Goal: Check status: Check status

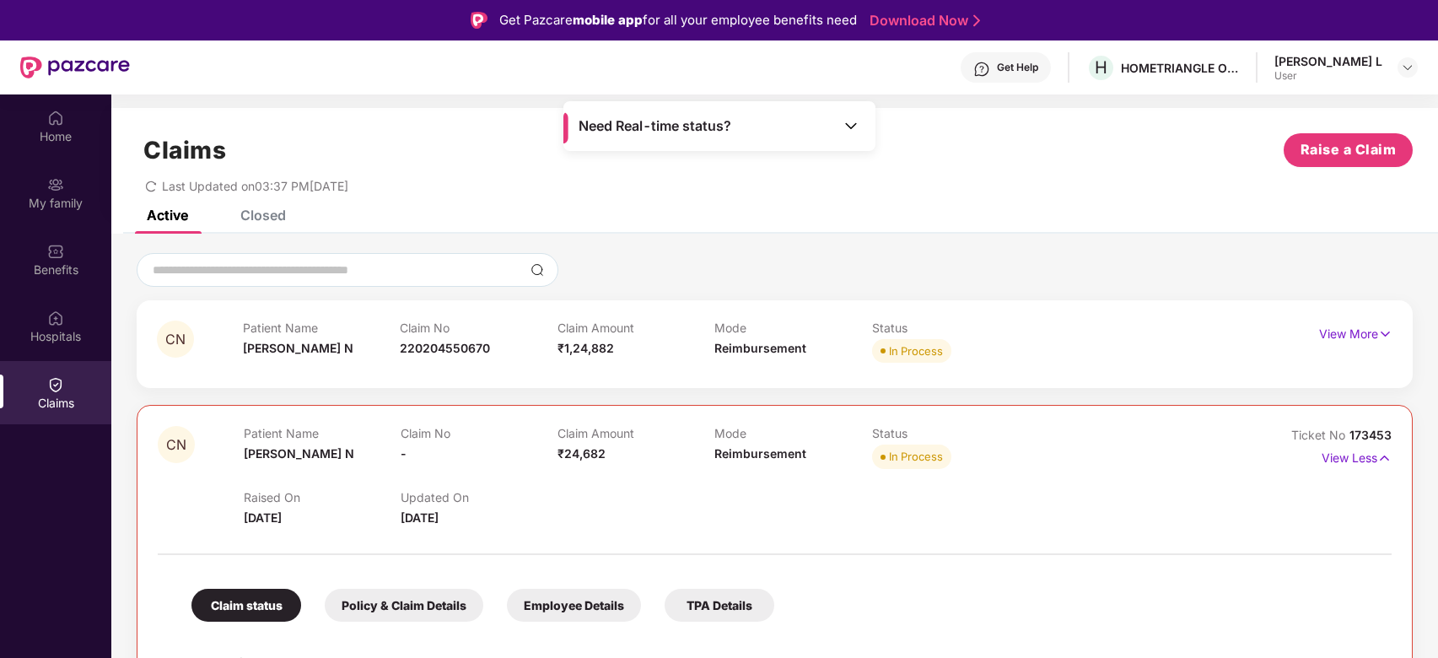
scroll to position [94, 0]
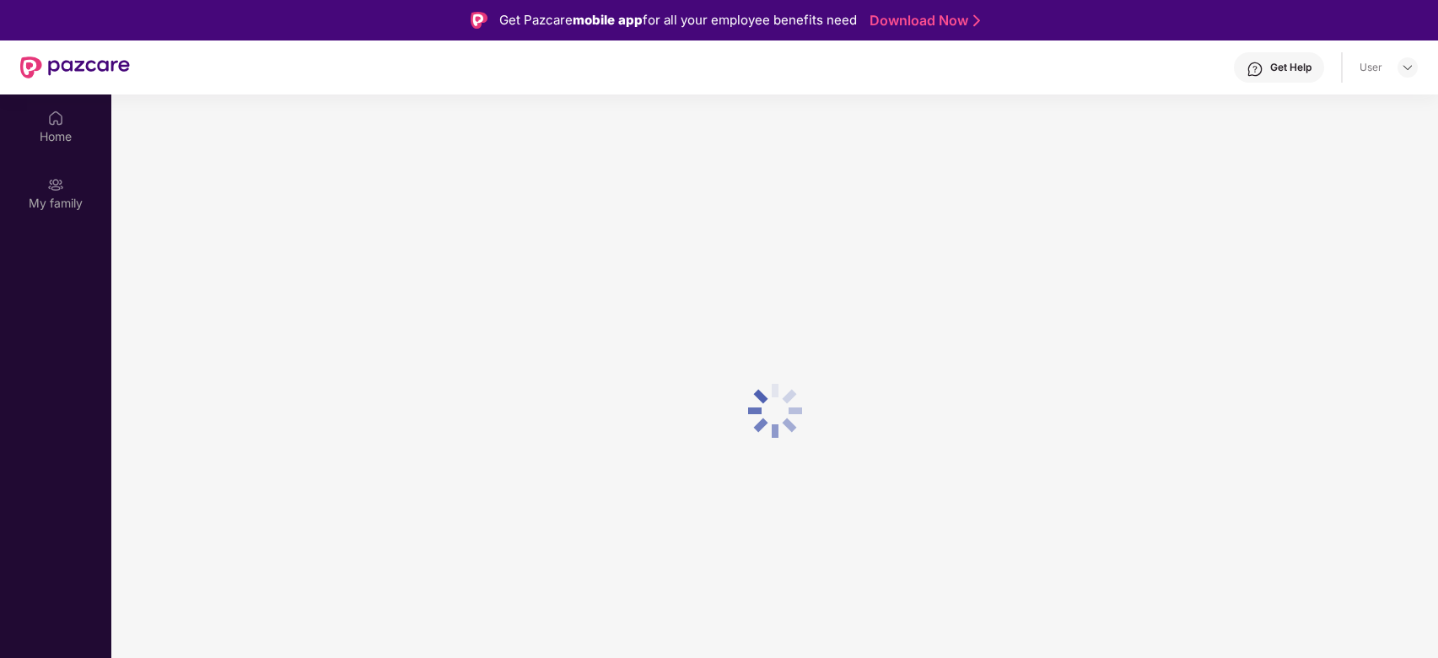
scroll to position [94, 0]
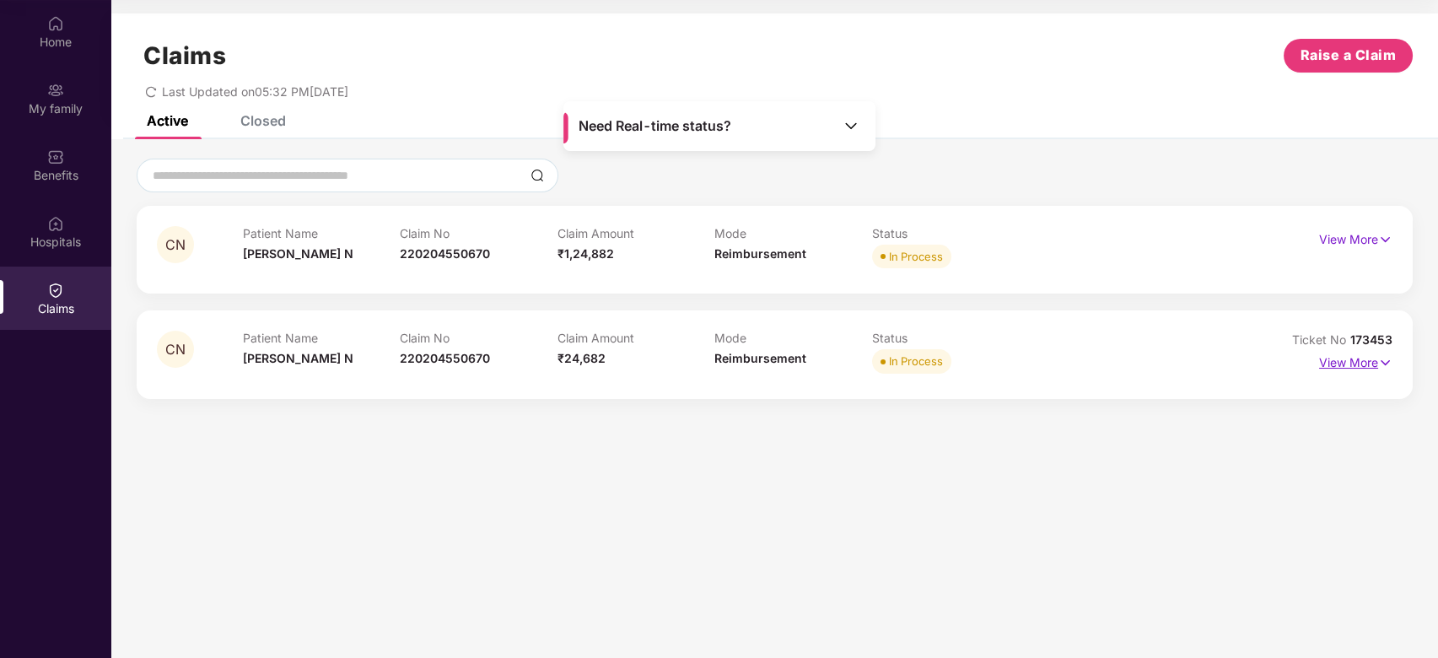
click at [1370, 362] on p "View More" at bounding box center [1355, 360] width 73 height 23
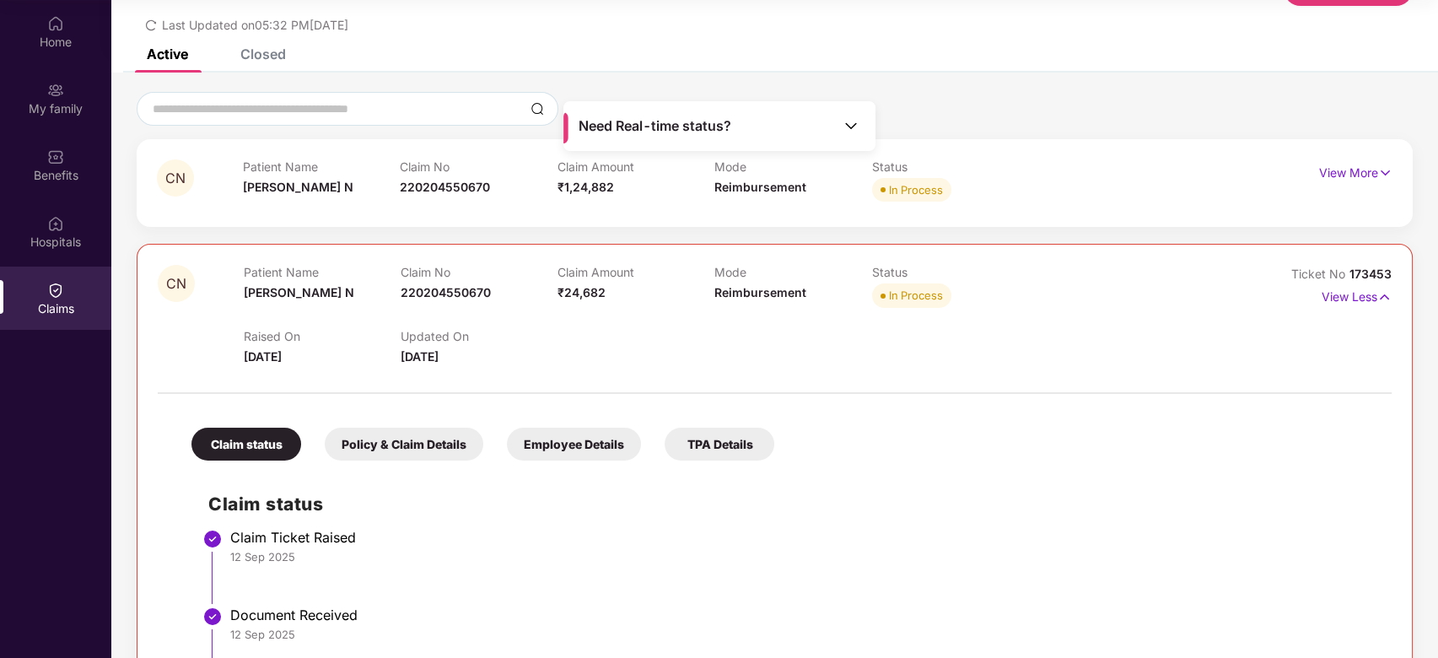
scroll to position [0, 0]
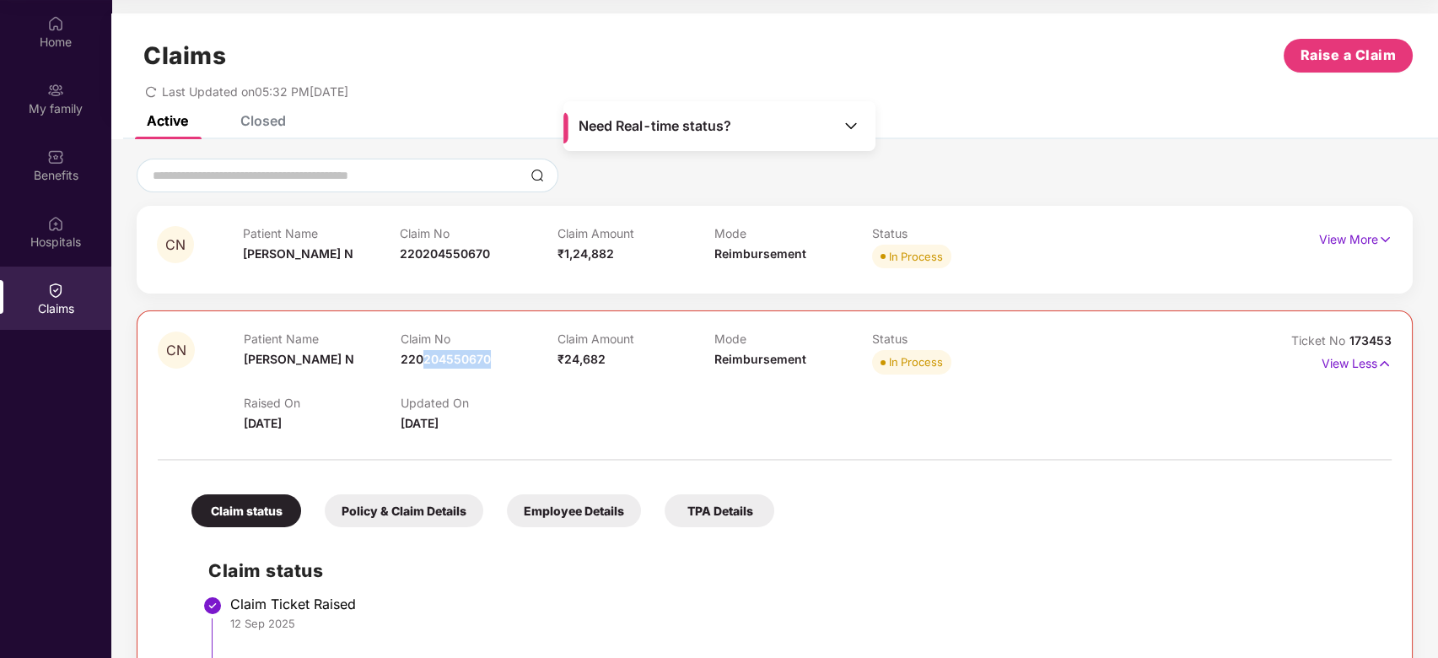
drag, startPoint x: 424, startPoint y: 354, endPoint x: 535, endPoint y: 357, distance: 110.5
click at [535, 357] on div "Claim No 220204550670" at bounding box center [479, 354] width 157 height 46
drag, startPoint x: 439, startPoint y: 361, endPoint x: 505, endPoint y: 361, distance: 66.6
click at [505, 361] on div "Claim No 220204550670" at bounding box center [479, 354] width 157 height 46
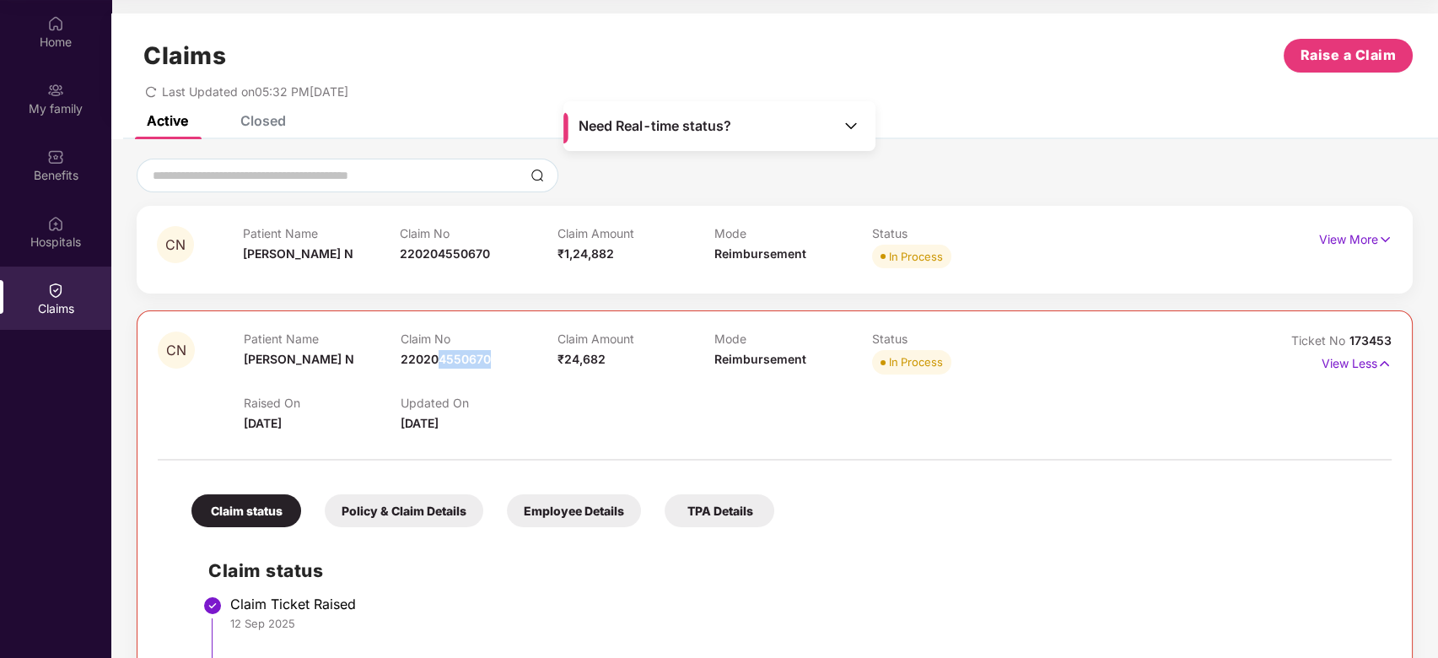
click at [505, 361] on div "Claim No 220204550670" at bounding box center [479, 354] width 157 height 46
drag, startPoint x: 375, startPoint y: 361, endPoint x: 492, endPoint y: 358, distance: 117.3
click at [492, 358] on div "Patient Name [PERSON_NAME] N Claim No 220204550670 Claim Amount ₹24,682 Mode Re…" at bounding box center [715, 354] width 943 height 46
click at [492, 358] on div "Claim No 220204550670" at bounding box center [479, 354] width 157 height 46
drag, startPoint x: 439, startPoint y: 353, endPoint x: 516, endPoint y: 356, distance: 76.8
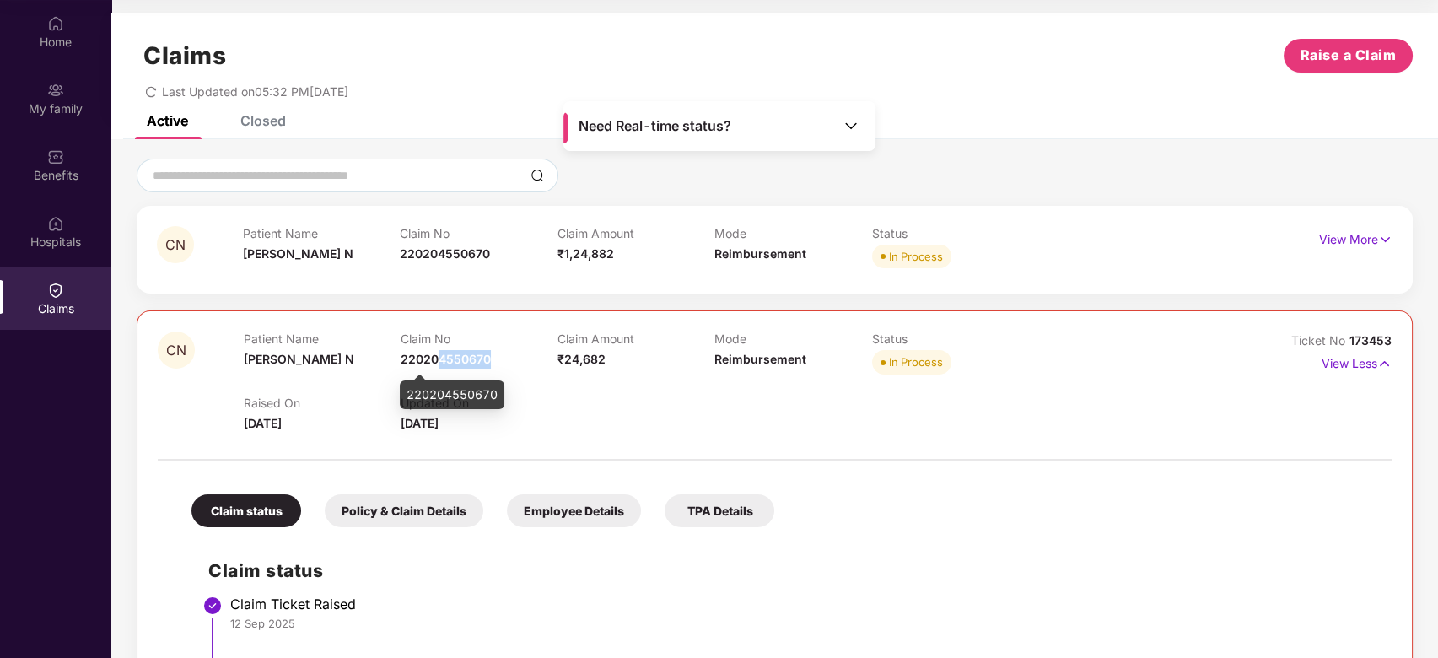
click at [515, 355] on div "Claim No 220204550670" at bounding box center [479, 354] width 157 height 46
click at [516, 356] on div "Claim No 220204550670" at bounding box center [479, 354] width 157 height 46
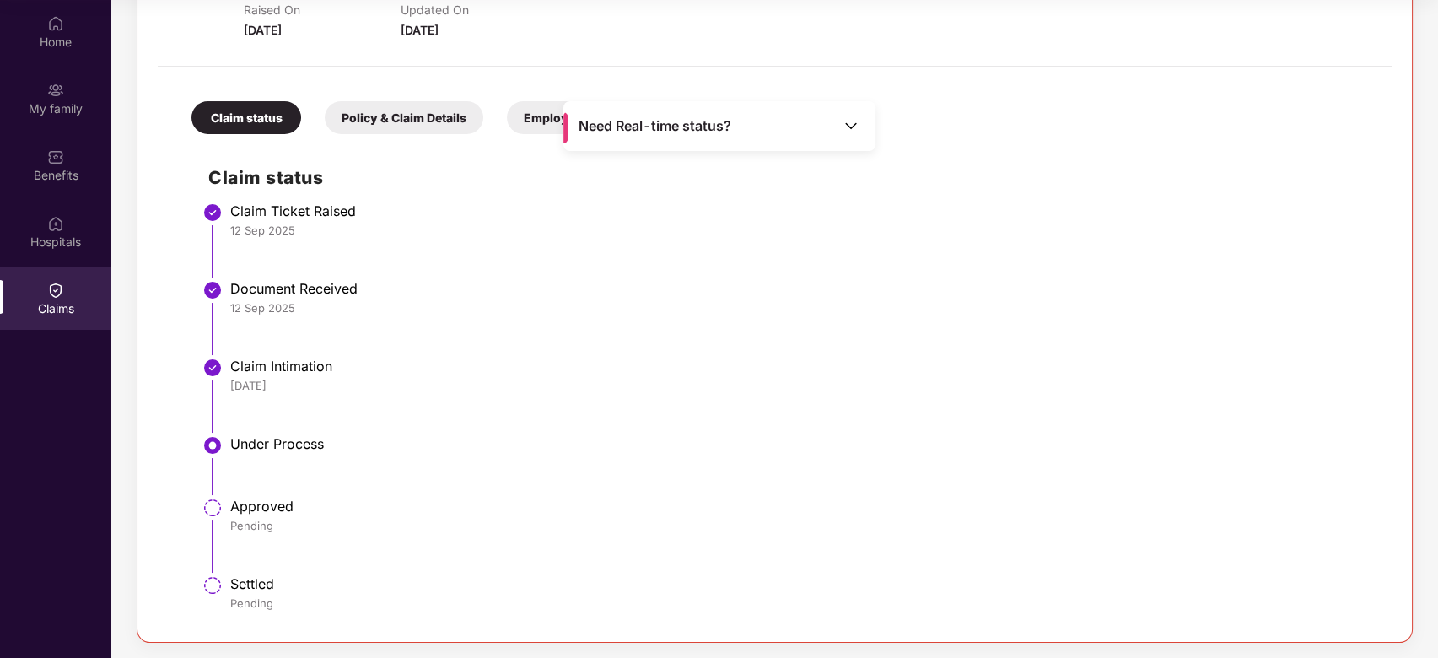
scroll to position [169, 0]
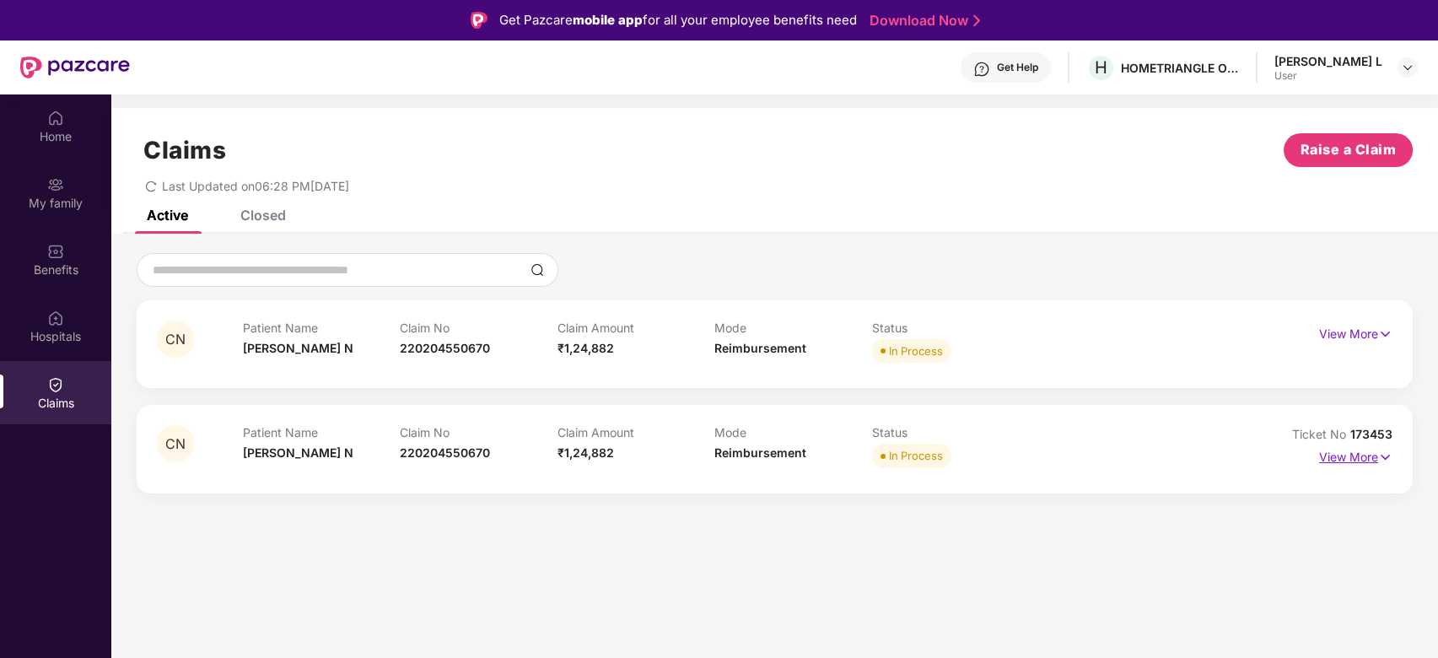
click at [1363, 455] on p "View More" at bounding box center [1355, 455] width 73 height 23
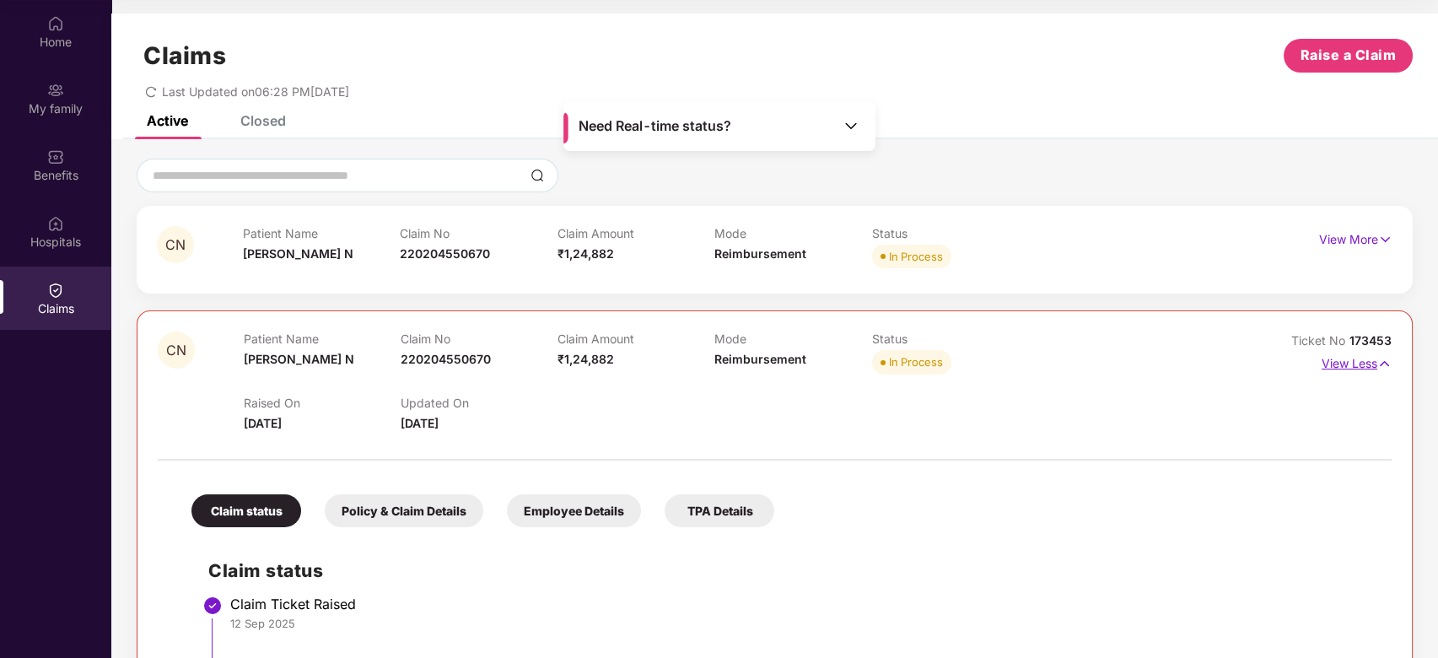
click at [1385, 363] on img at bounding box center [1384, 363] width 14 height 19
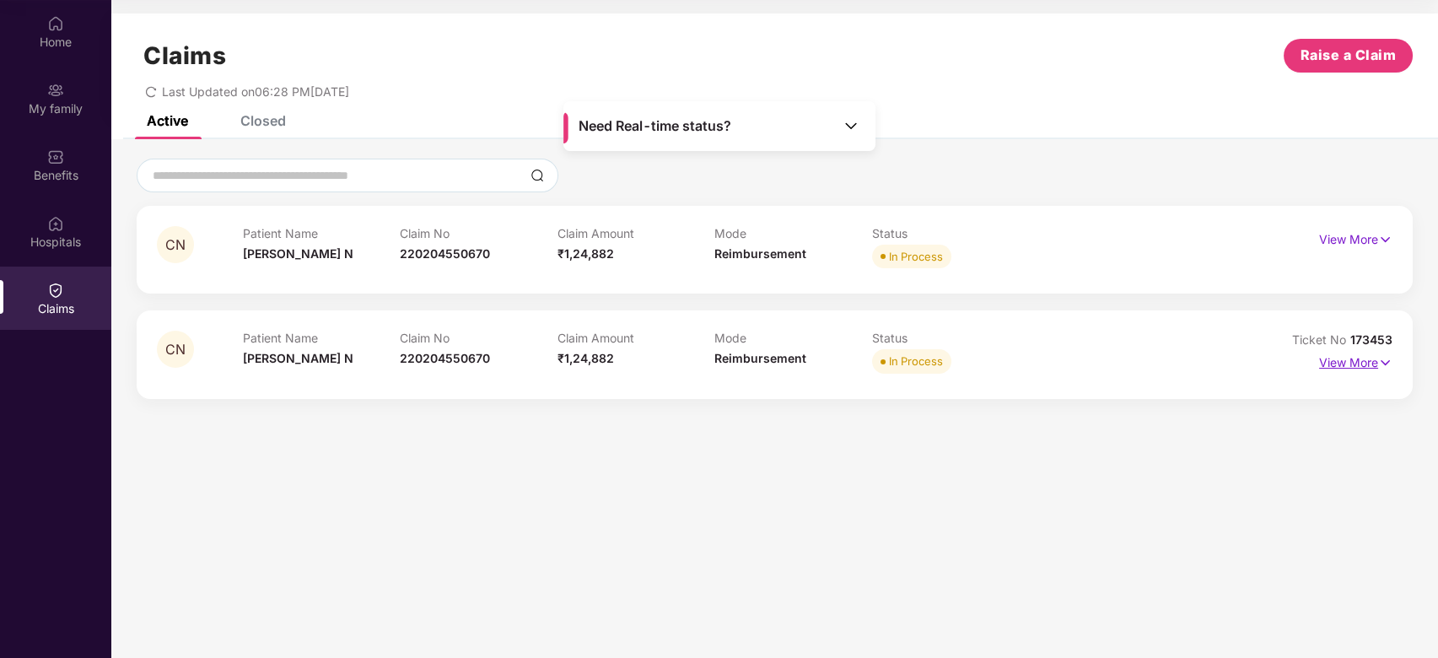
click at [1370, 361] on p "View More" at bounding box center [1355, 360] width 73 height 23
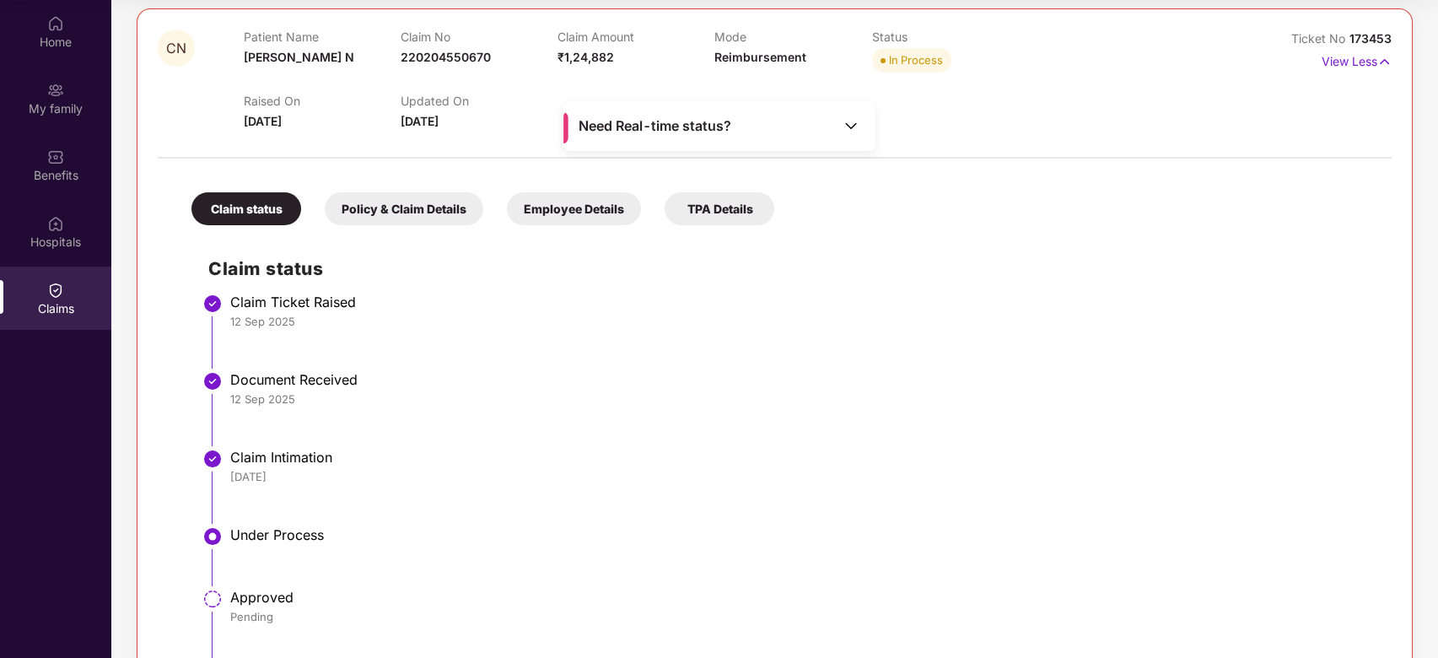
scroll to position [393, 0]
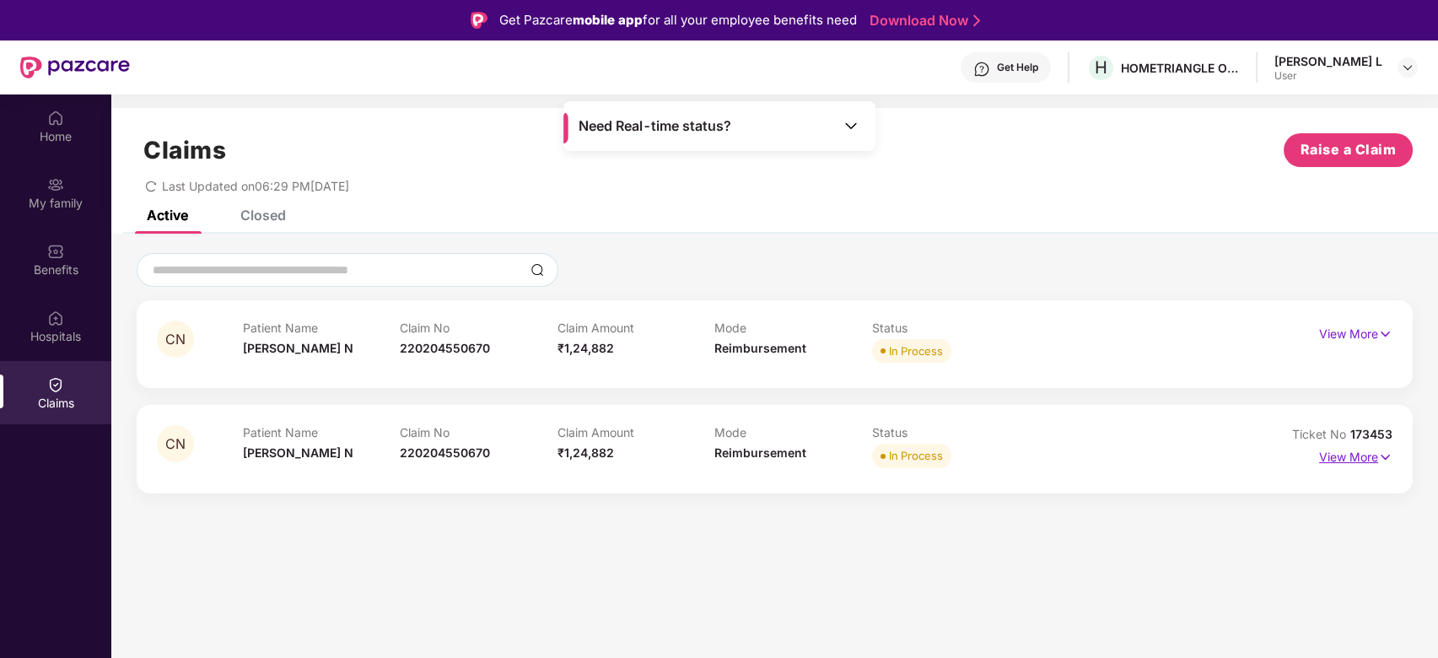
click at [1372, 462] on p "View More" at bounding box center [1355, 455] width 73 height 23
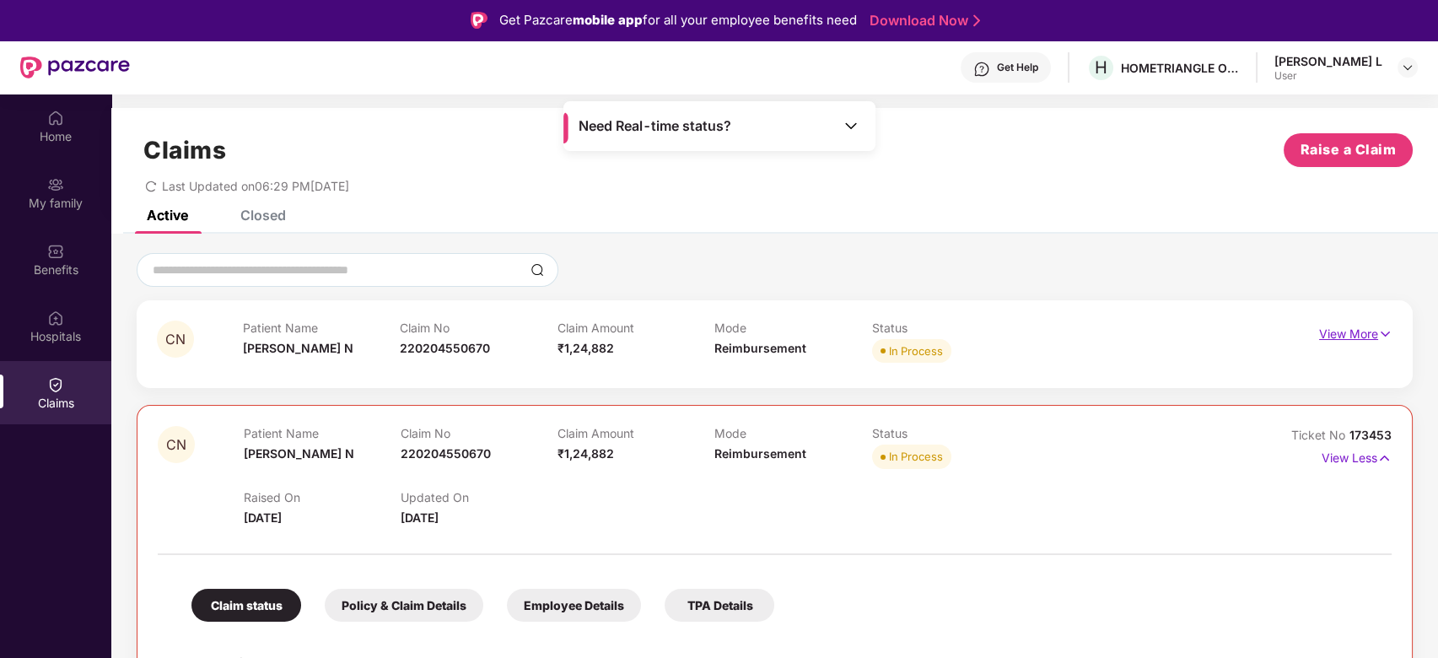
click at [1350, 337] on p "View More" at bounding box center [1355, 332] width 73 height 23
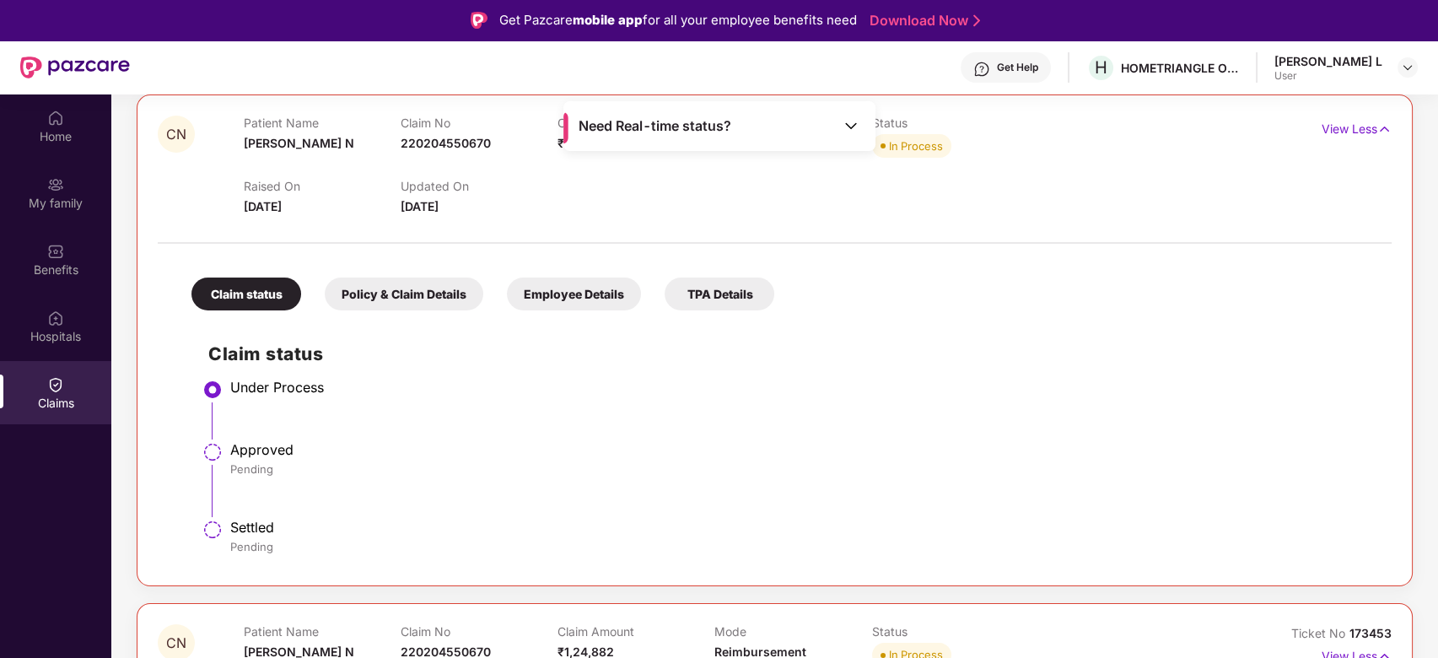
scroll to position [450, 0]
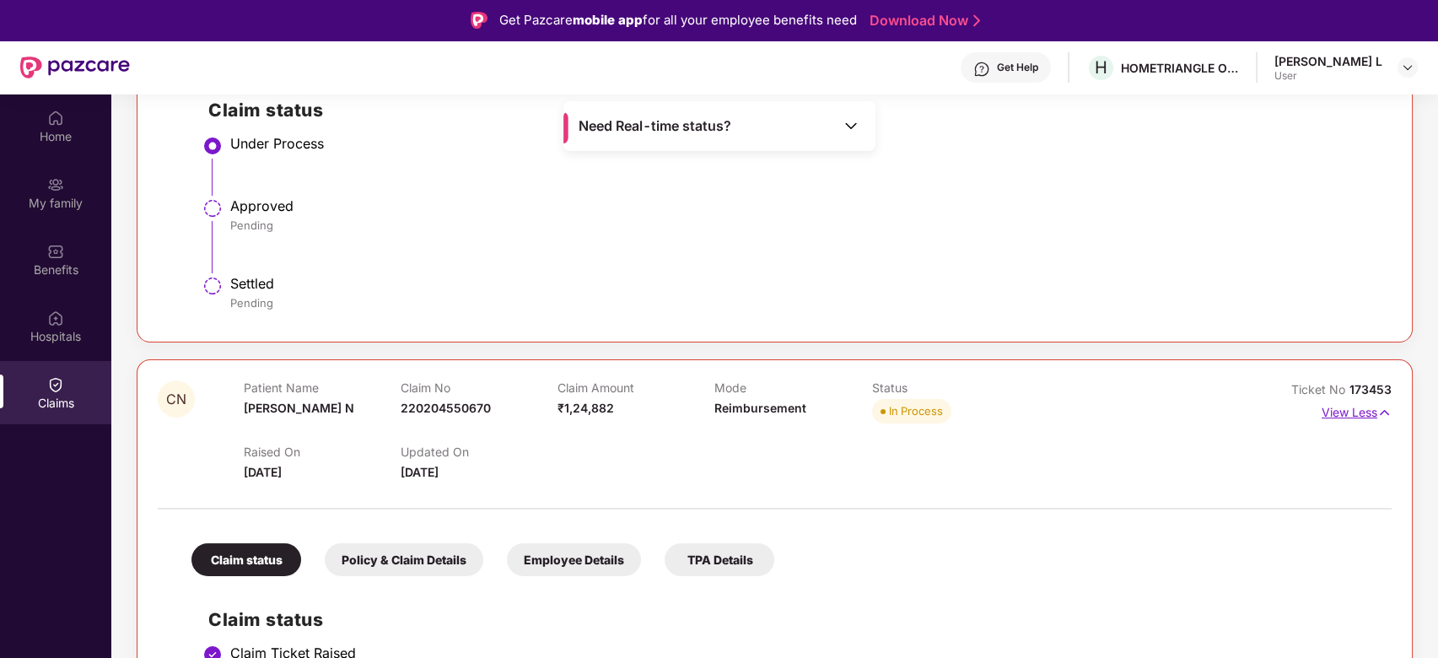
click at [1378, 413] on img at bounding box center [1384, 412] width 14 height 19
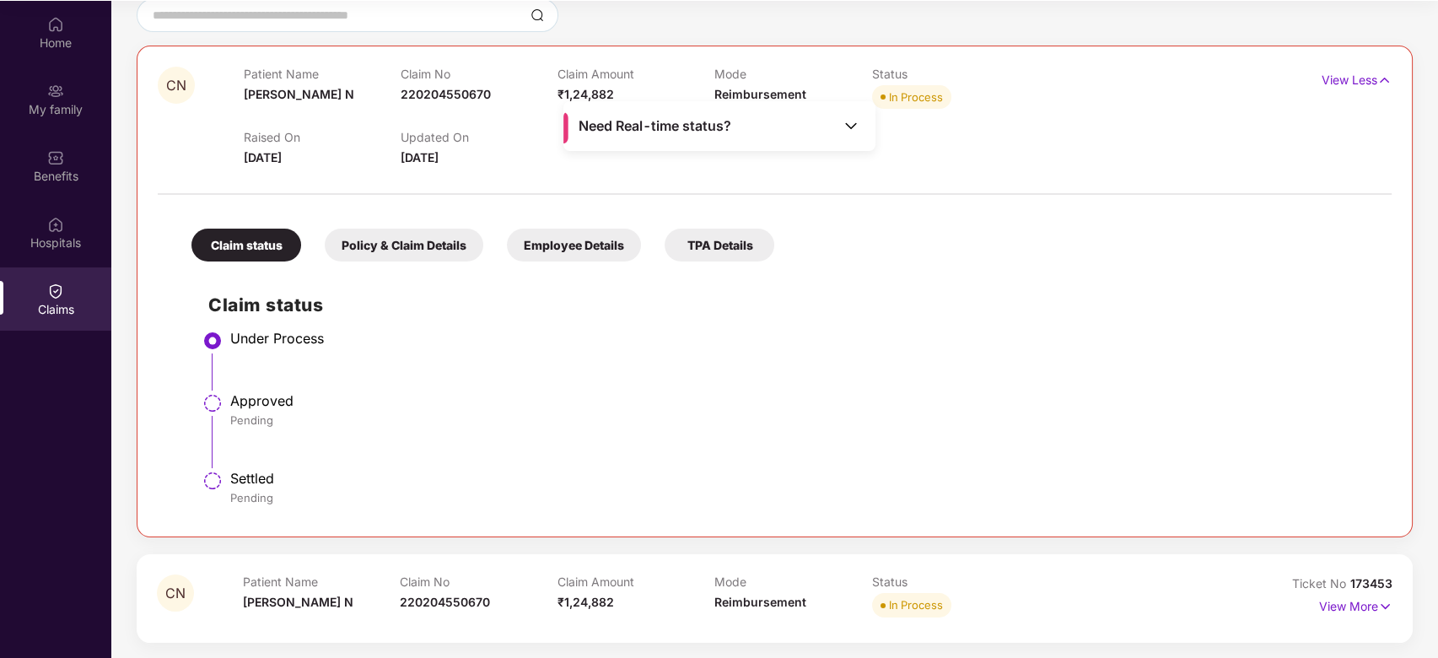
scroll to position [94, 0]
click at [1360, 607] on p "View More" at bounding box center [1355, 603] width 73 height 23
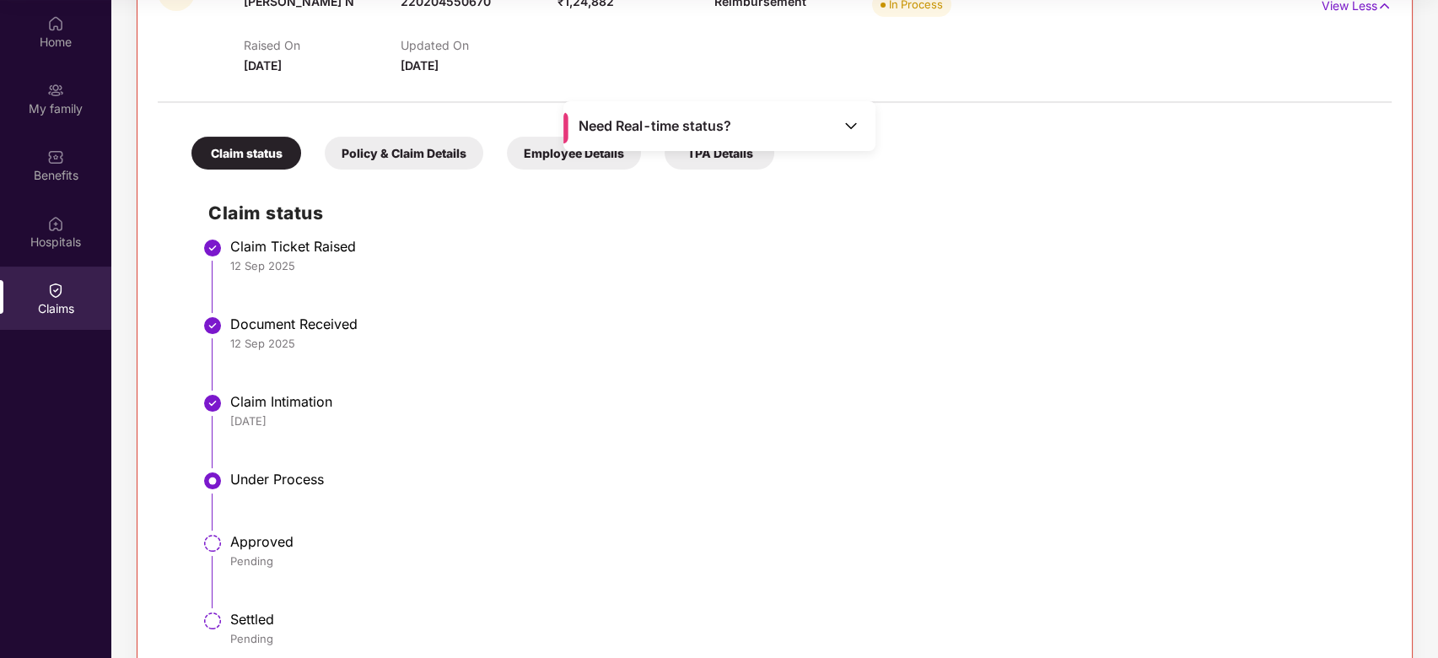
scroll to position [797, 0]
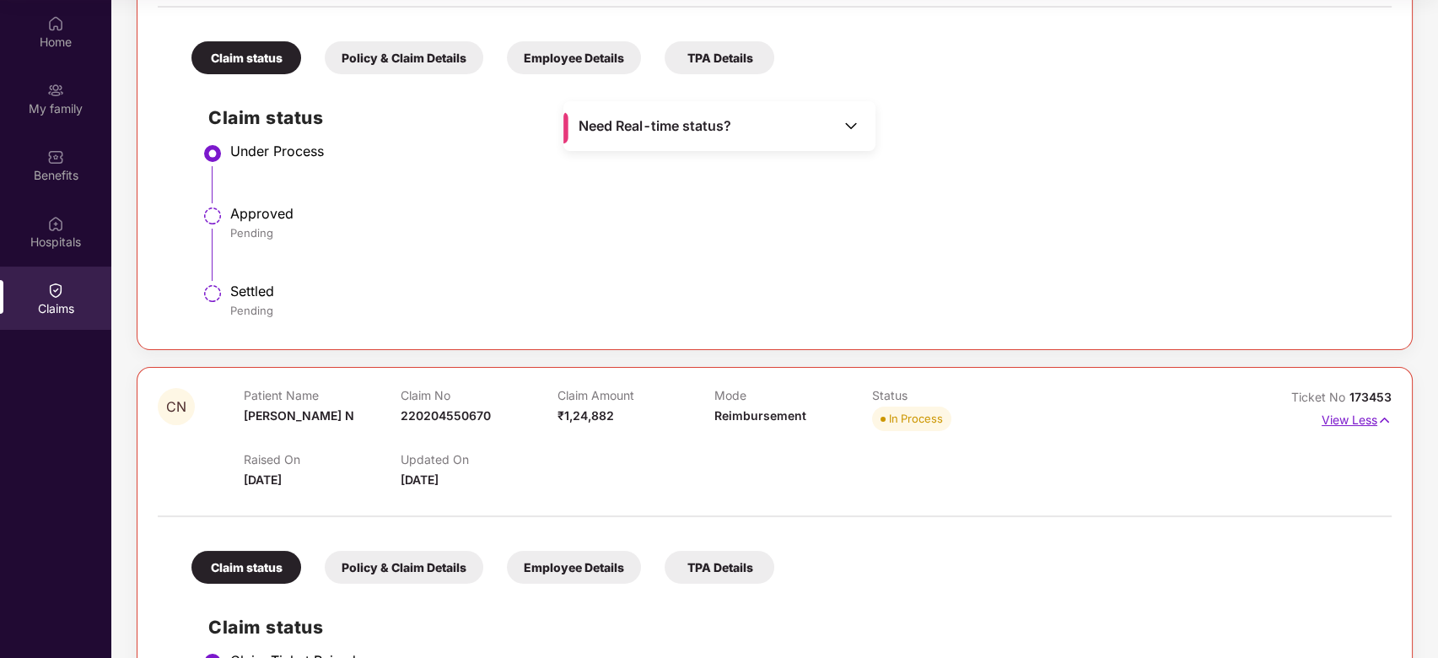
click at [1357, 422] on p "View Less" at bounding box center [1357, 418] width 70 height 23
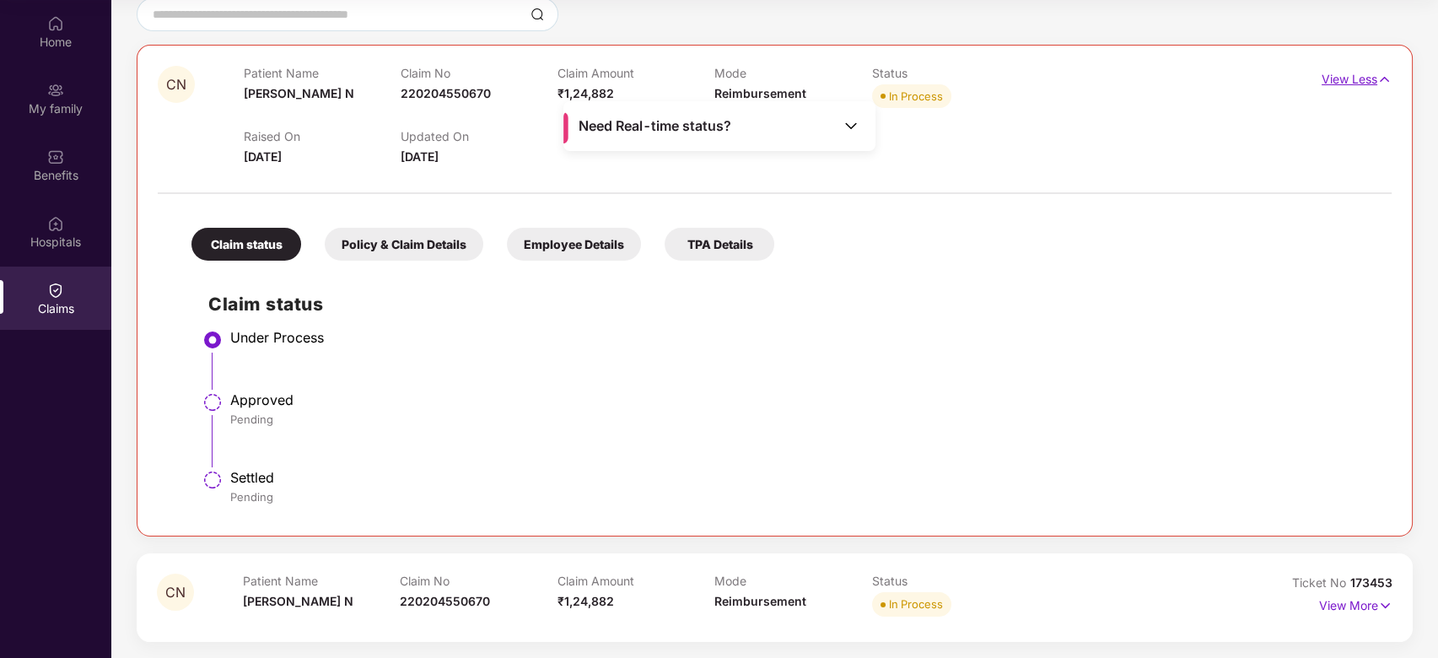
click at [1355, 81] on p "View Less" at bounding box center [1357, 77] width 70 height 23
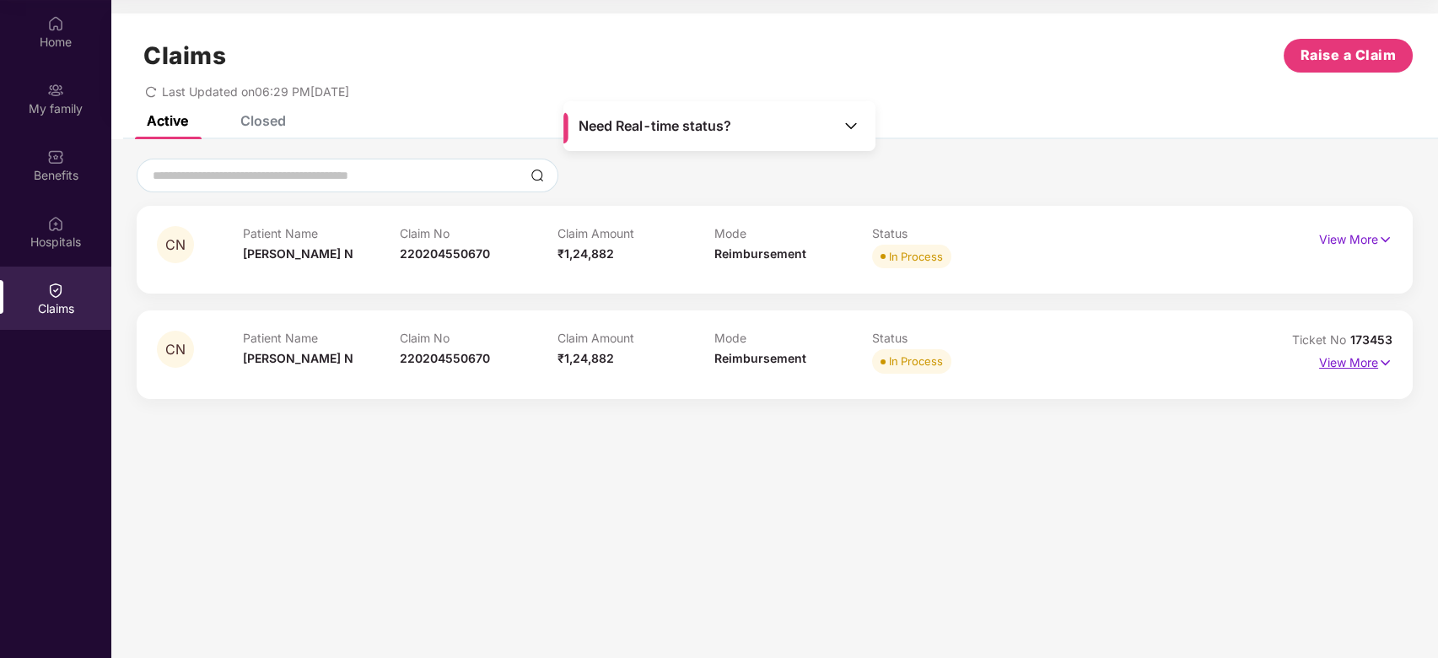
click at [1375, 367] on p "View More" at bounding box center [1355, 360] width 73 height 23
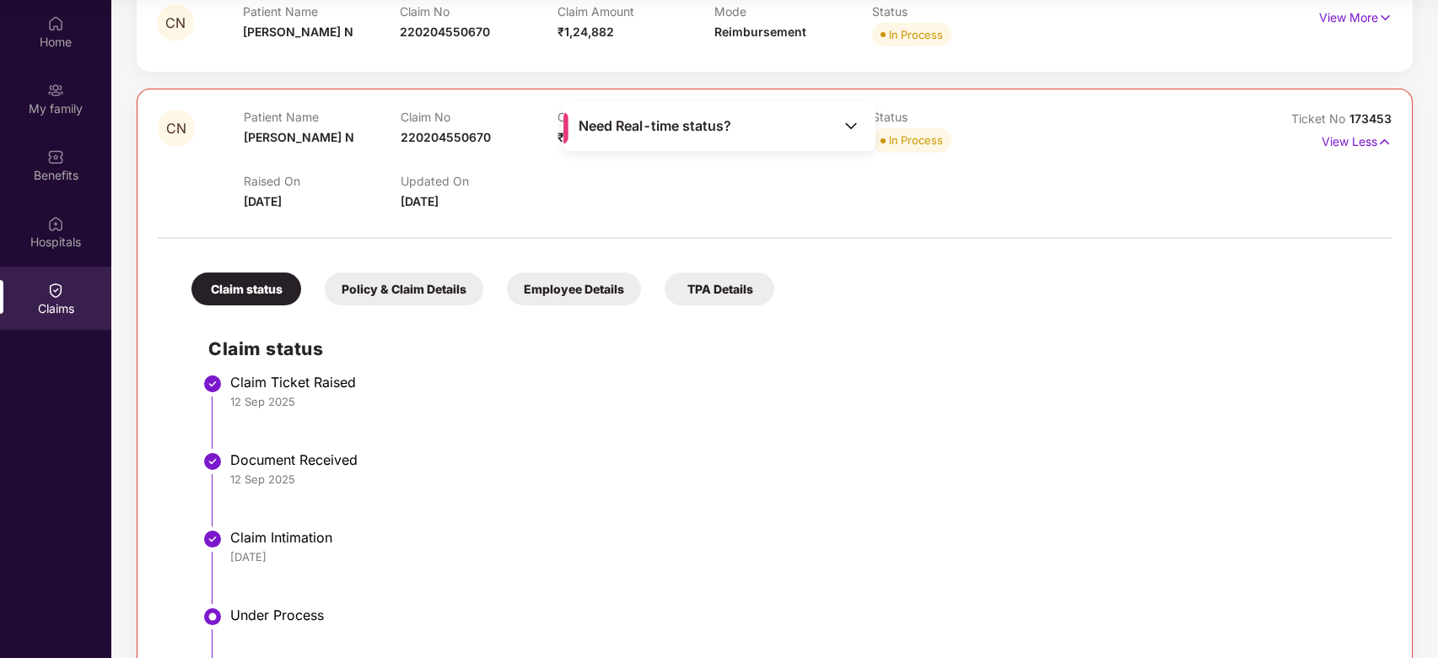
scroll to position [393, 0]
